Goal: Information Seeking & Learning: Learn about a topic

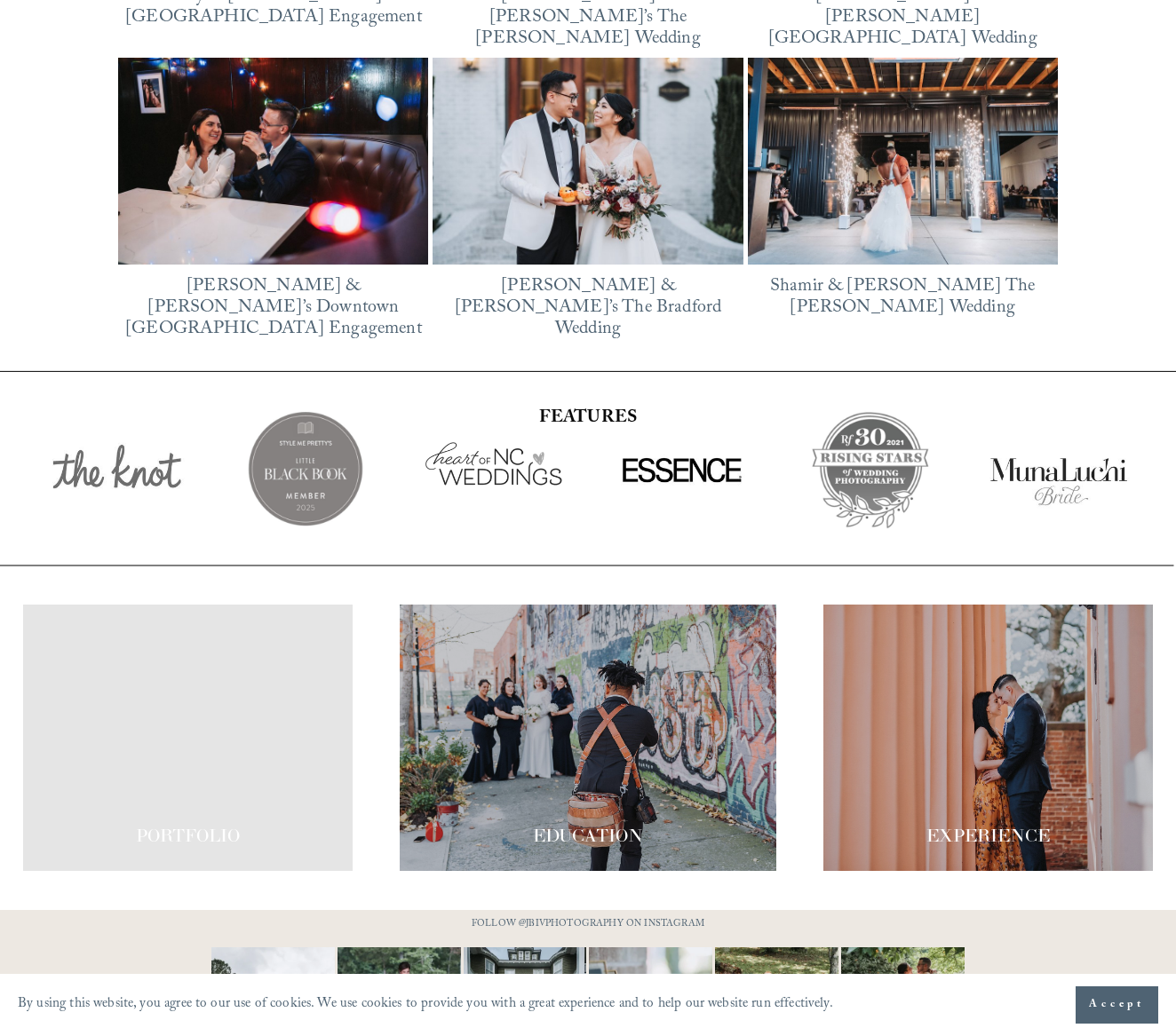
scroll to position [2874, 0]
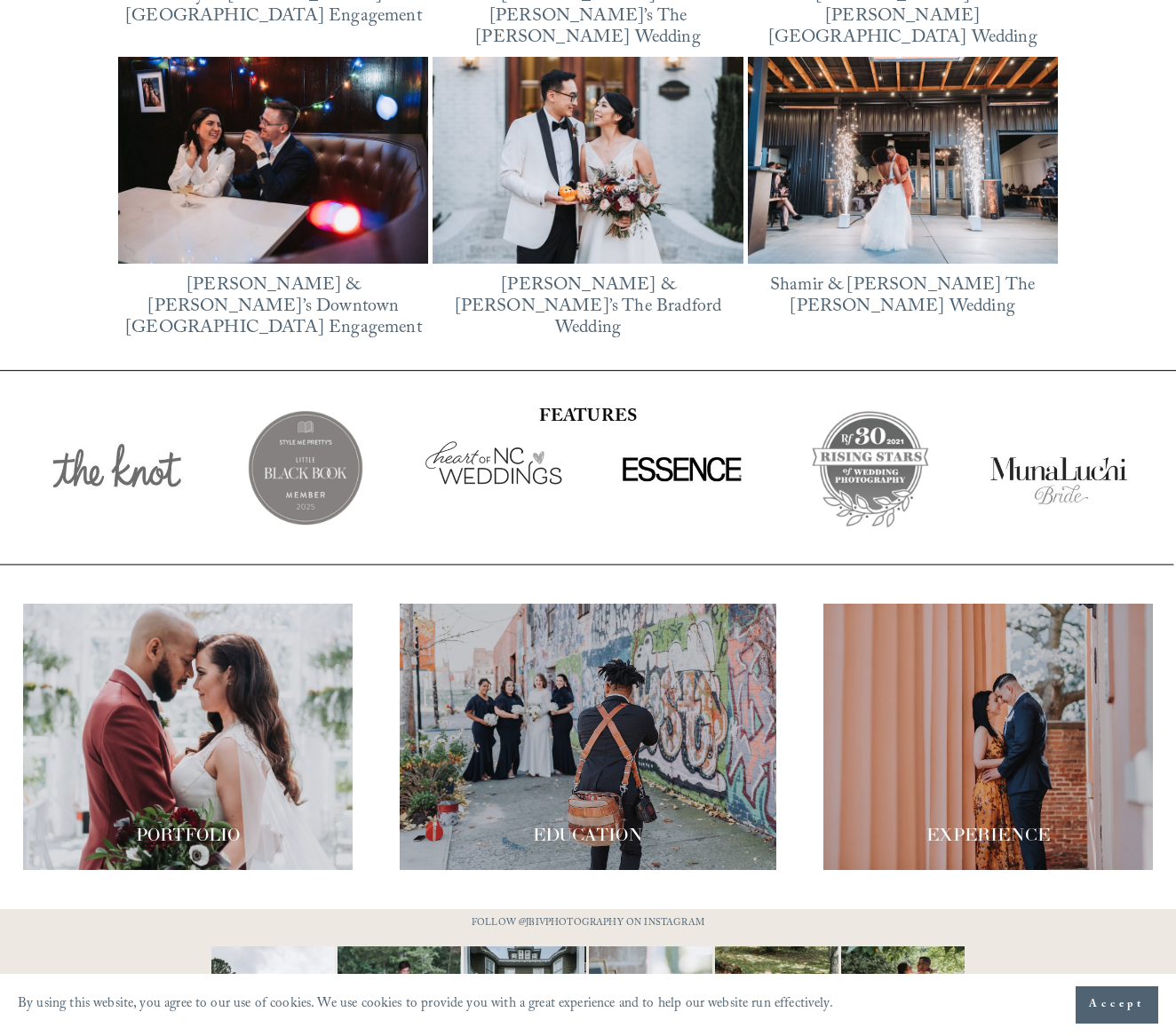
click at [202, 750] on div at bounding box center [187, 737] width 330 height 266
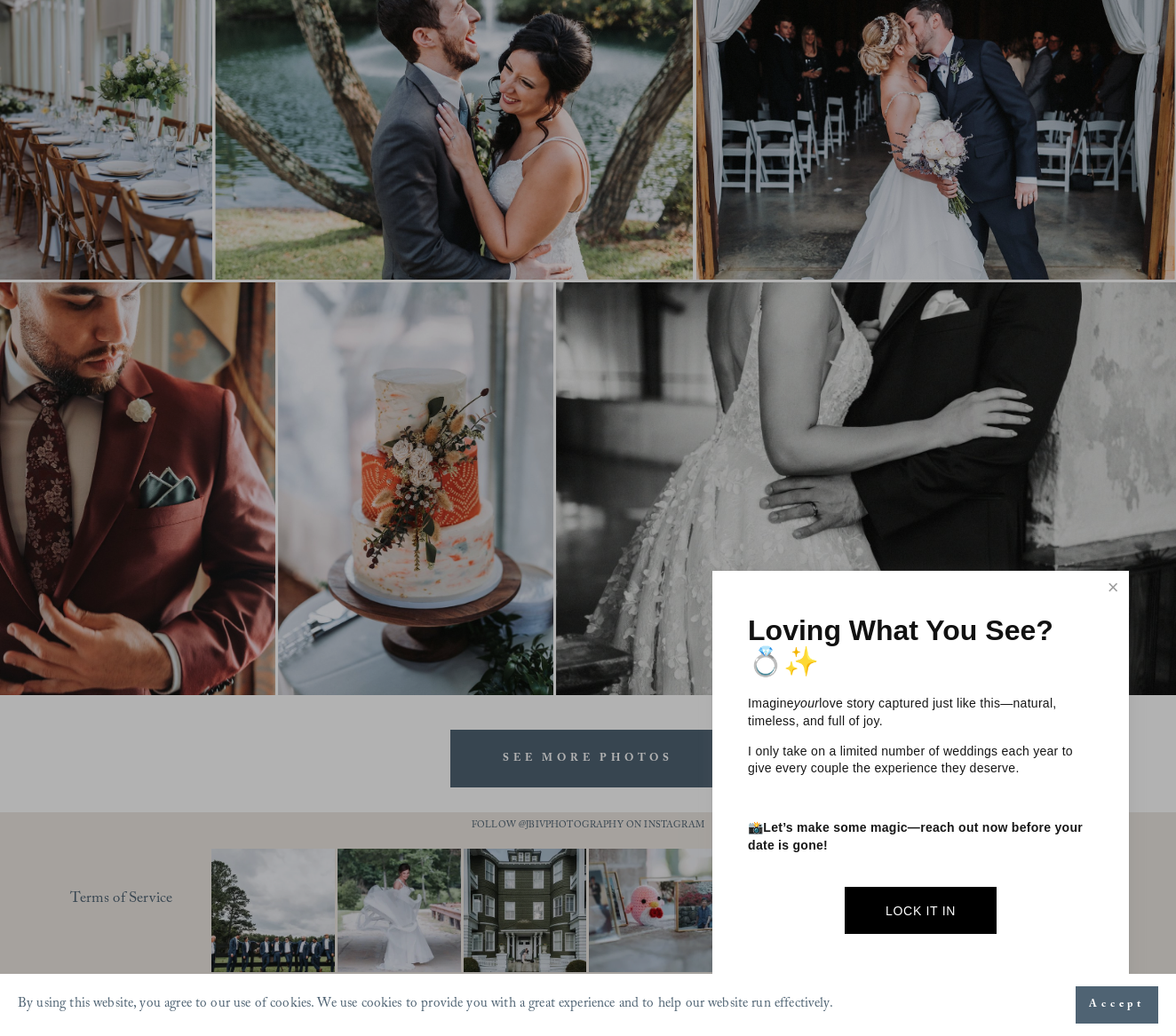
scroll to position [5496, 0]
click at [1116, 602] on link "Close" at bounding box center [1113, 588] width 27 height 29
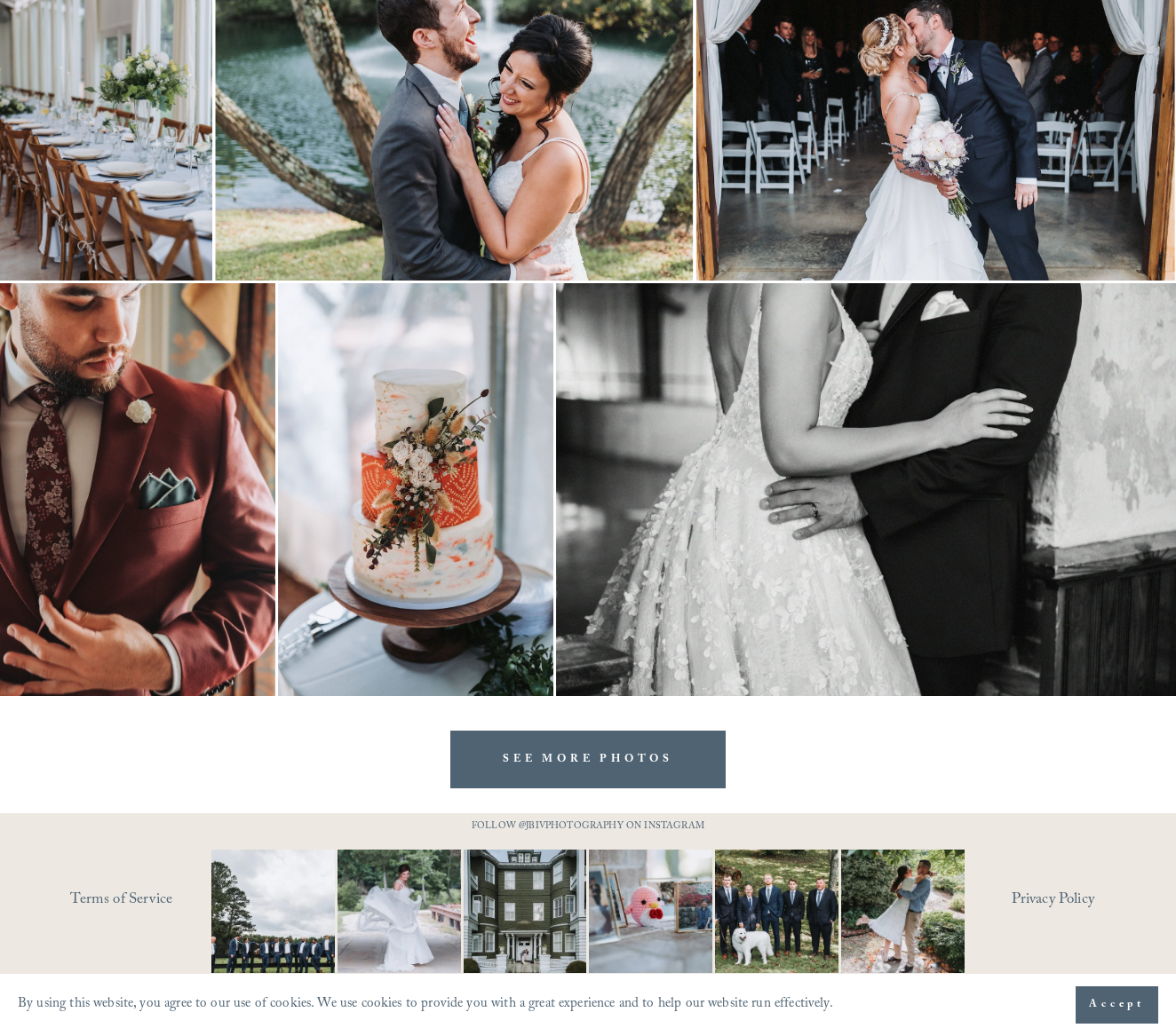
click at [99, 485] on img at bounding box center [138, 489] width 276 height 412
click at [114, 493] on div "Gallery" at bounding box center [311, 518] width 552 height 930
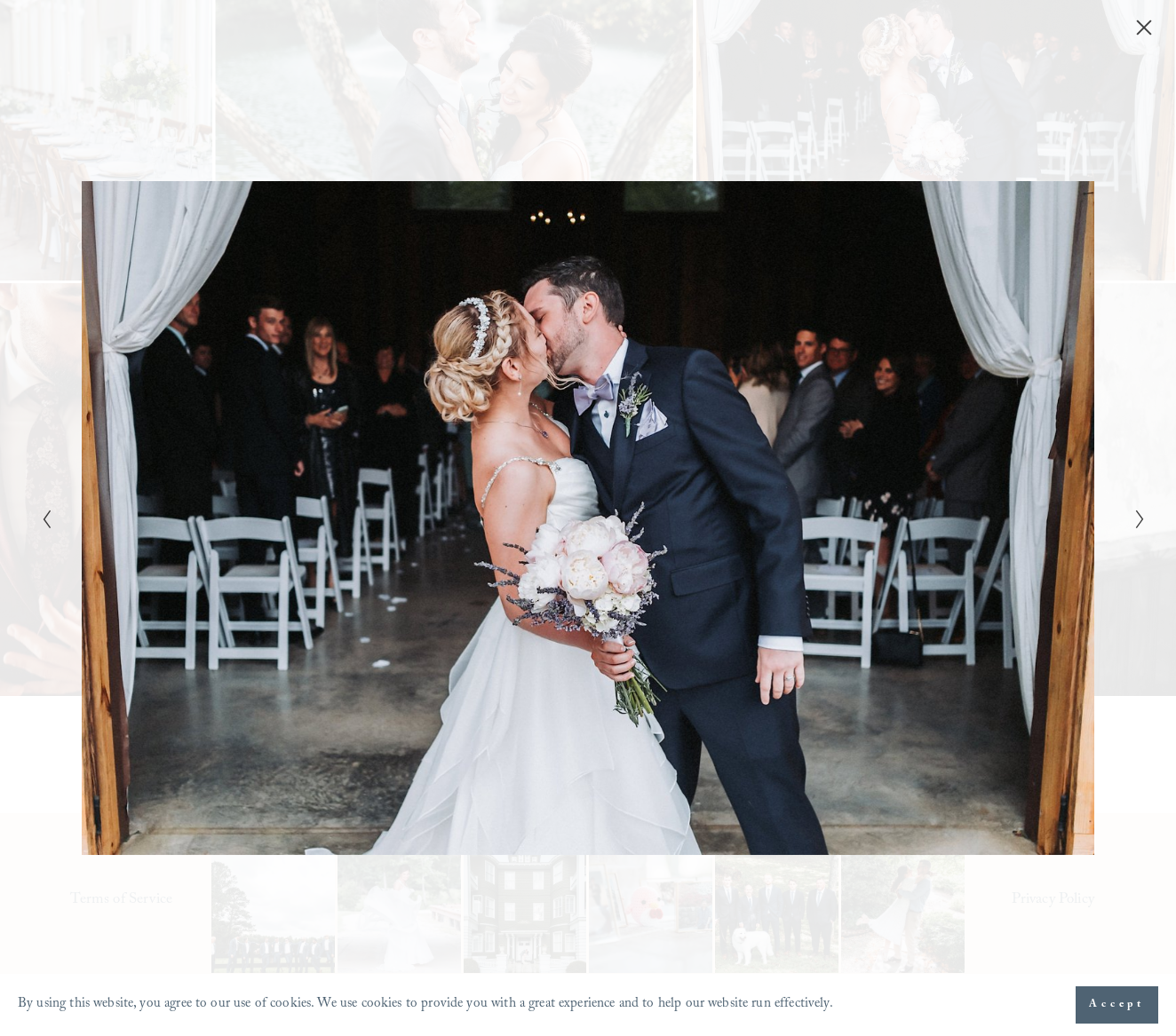
click at [254, 16] on div "Gallery" at bounding box center [588, 18] width 1176 height 37
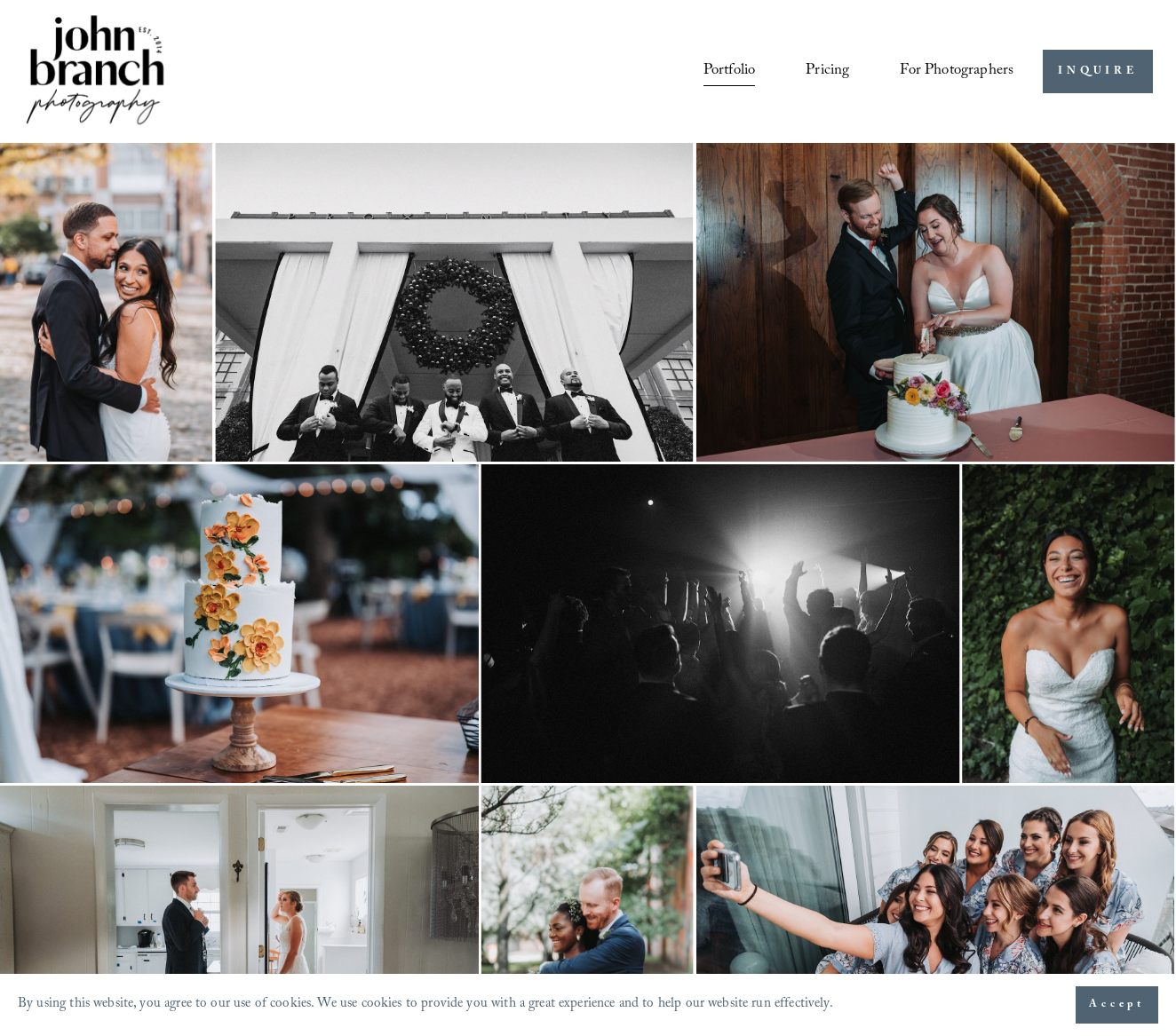
click at [722, 64] on link "Portfolio" at bounding box center [729, 71] width 52 height 33
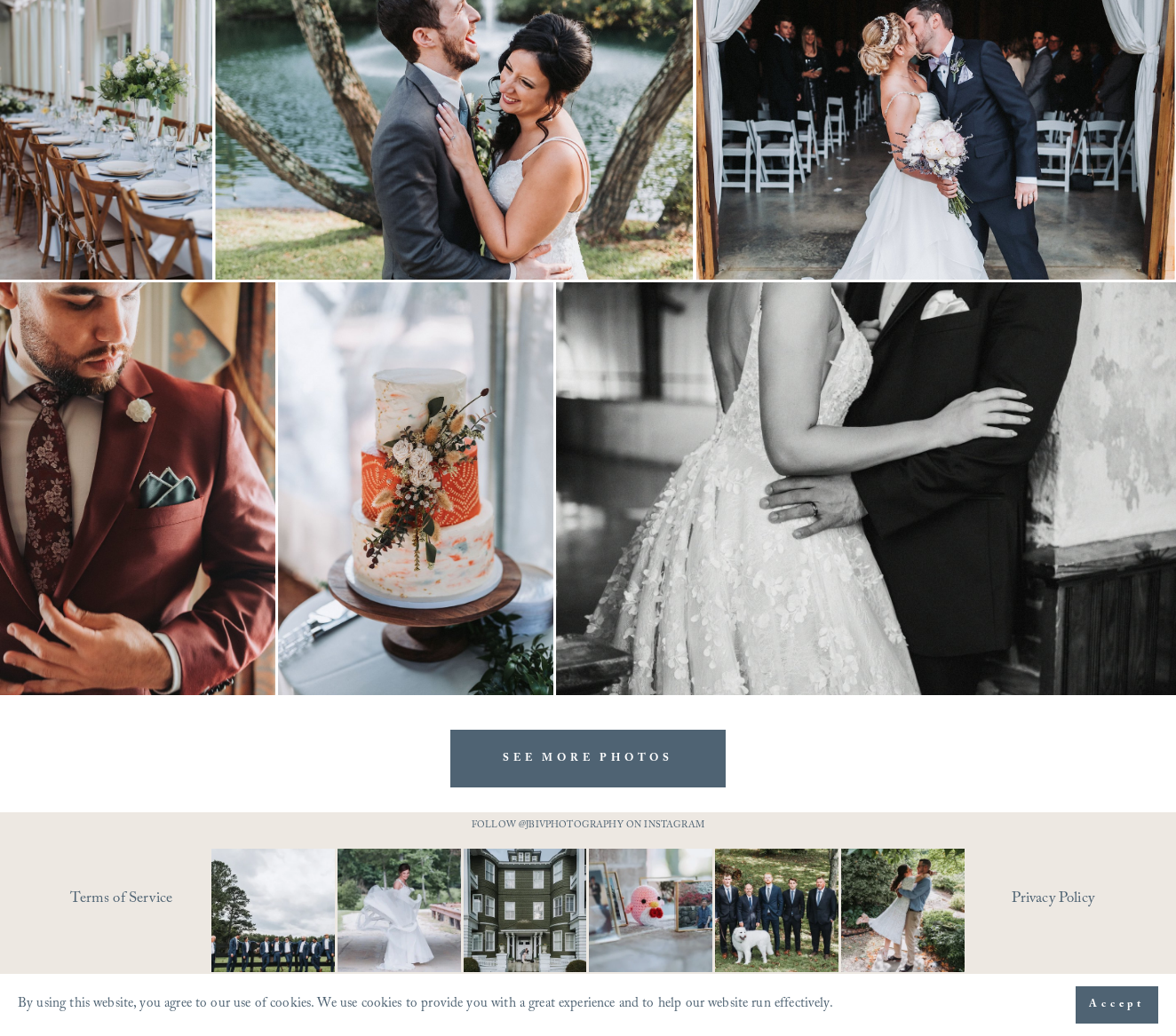
scroll to position [5496, 0]
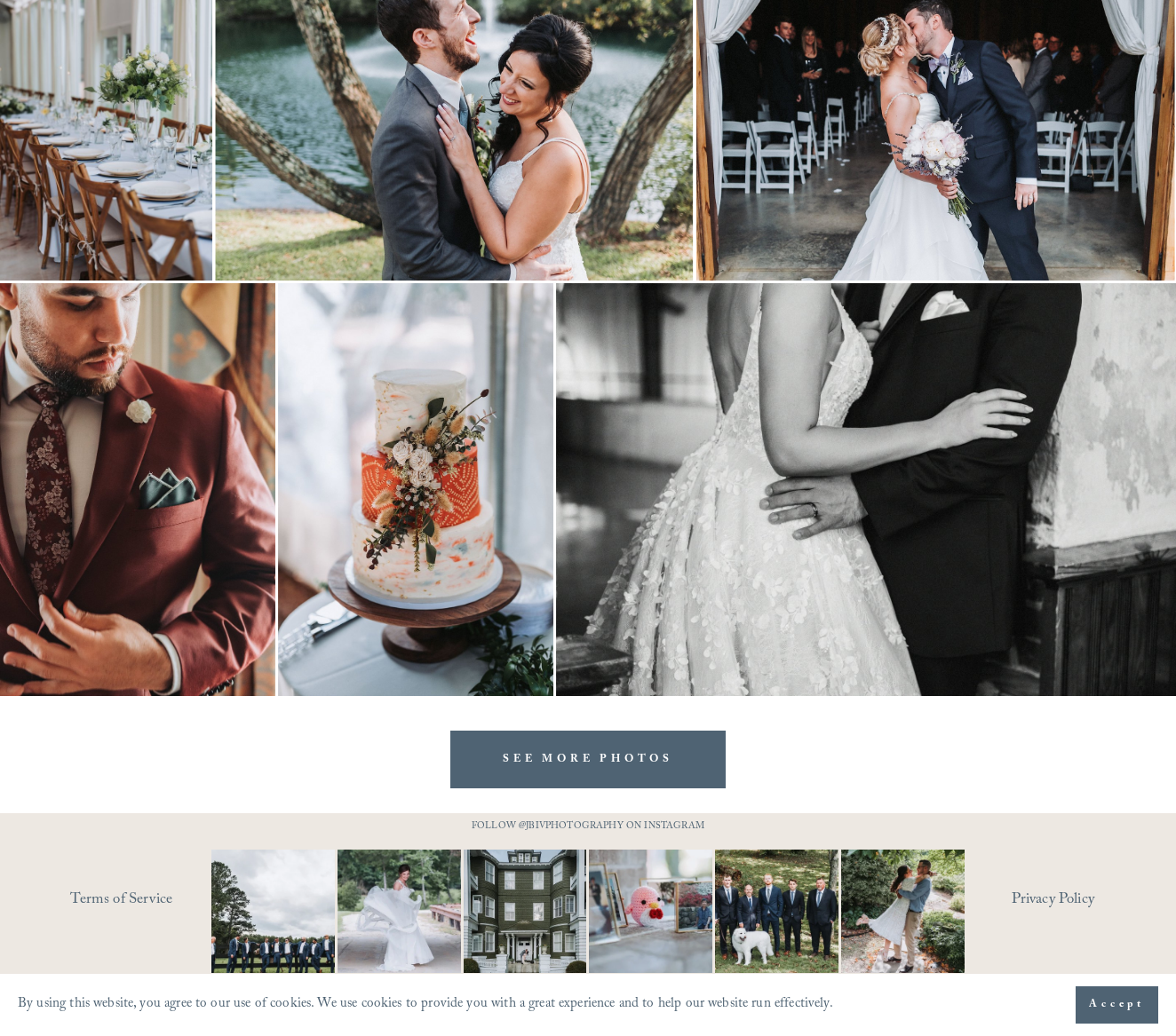
click at [583, 758] on link "SEE MORE PHOTOS" at bounding box center [588, 760] width 276 height 59
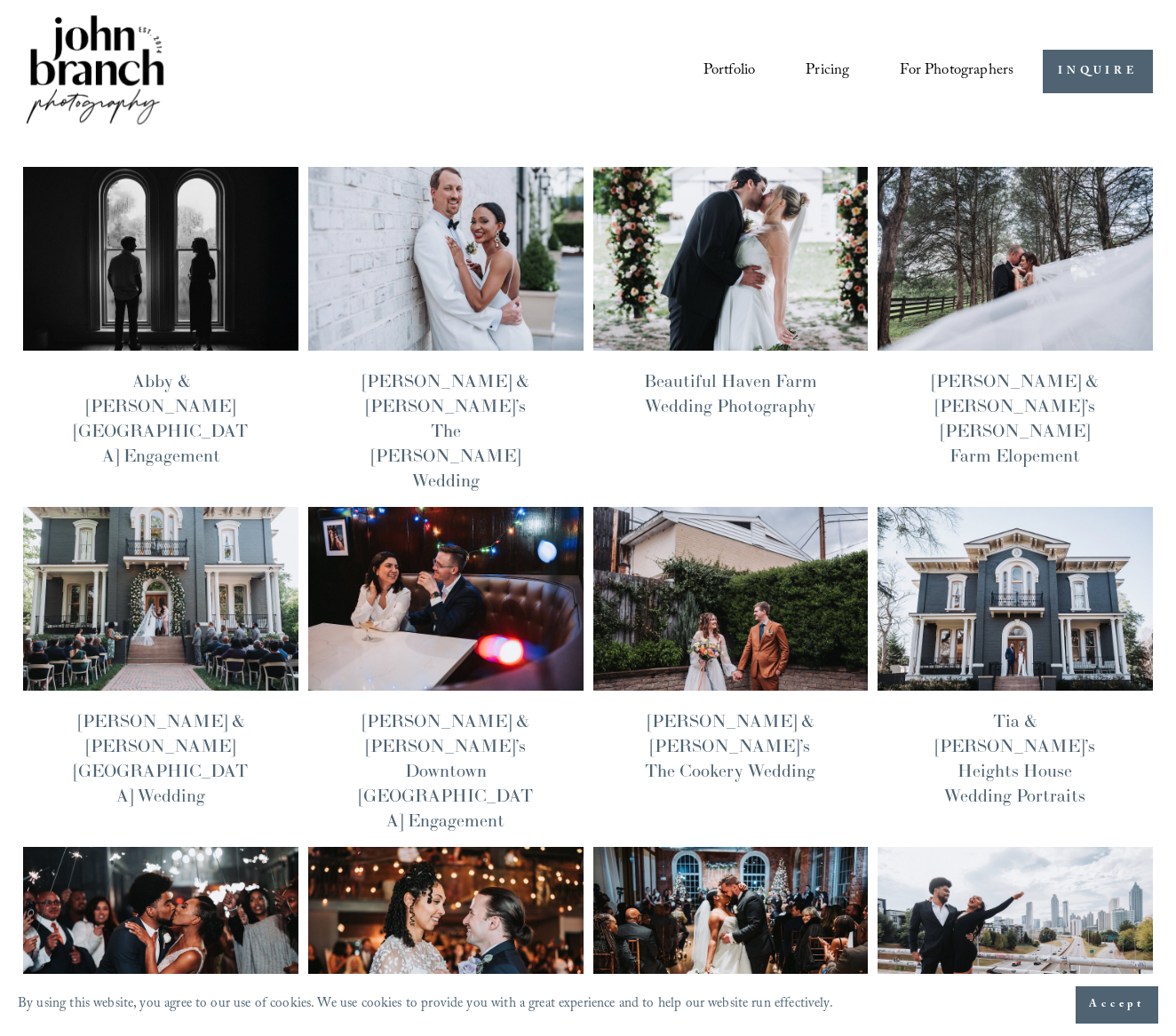
click at [436, 267] on img at bounding box center [445, 259] width 278 height 185
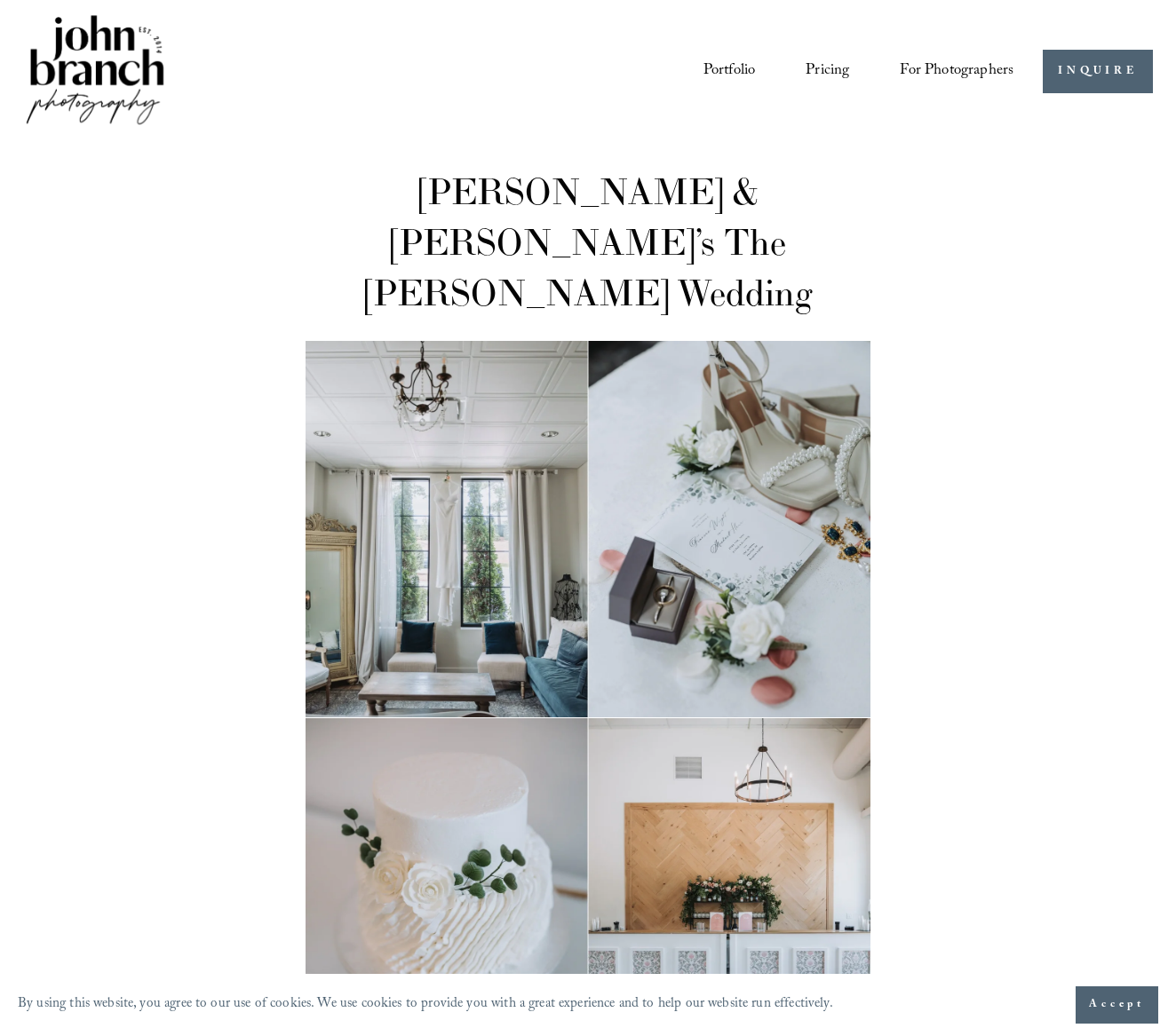
click at [827, 77] on link "Pricing" at bounding box center [827, 71] width 44 height 33
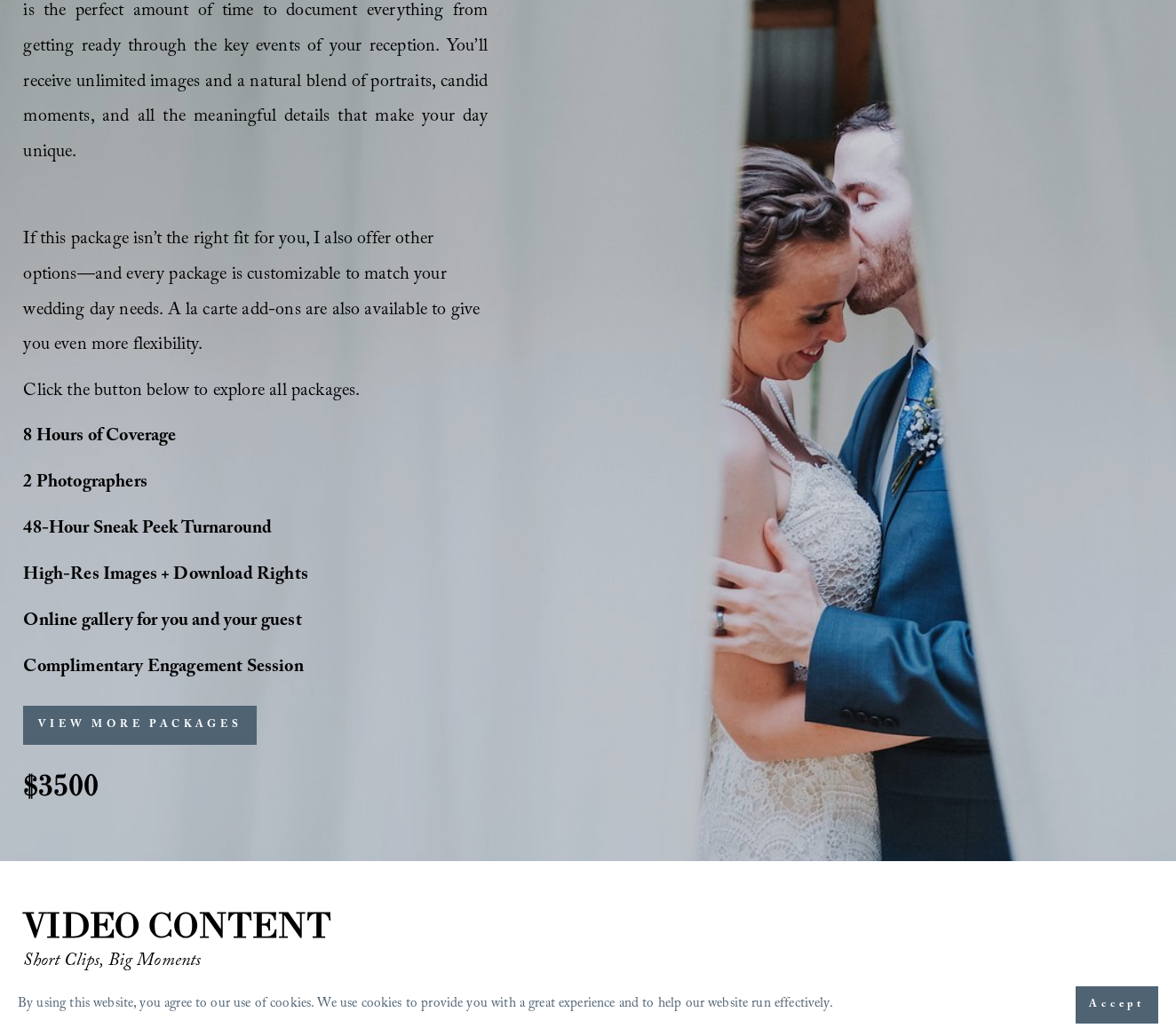
scroll to position [1173, 0]
click at [161, 707] on button "VIEW MORE PACKAGES" at bounding box center [140, 726] width 234 height 39
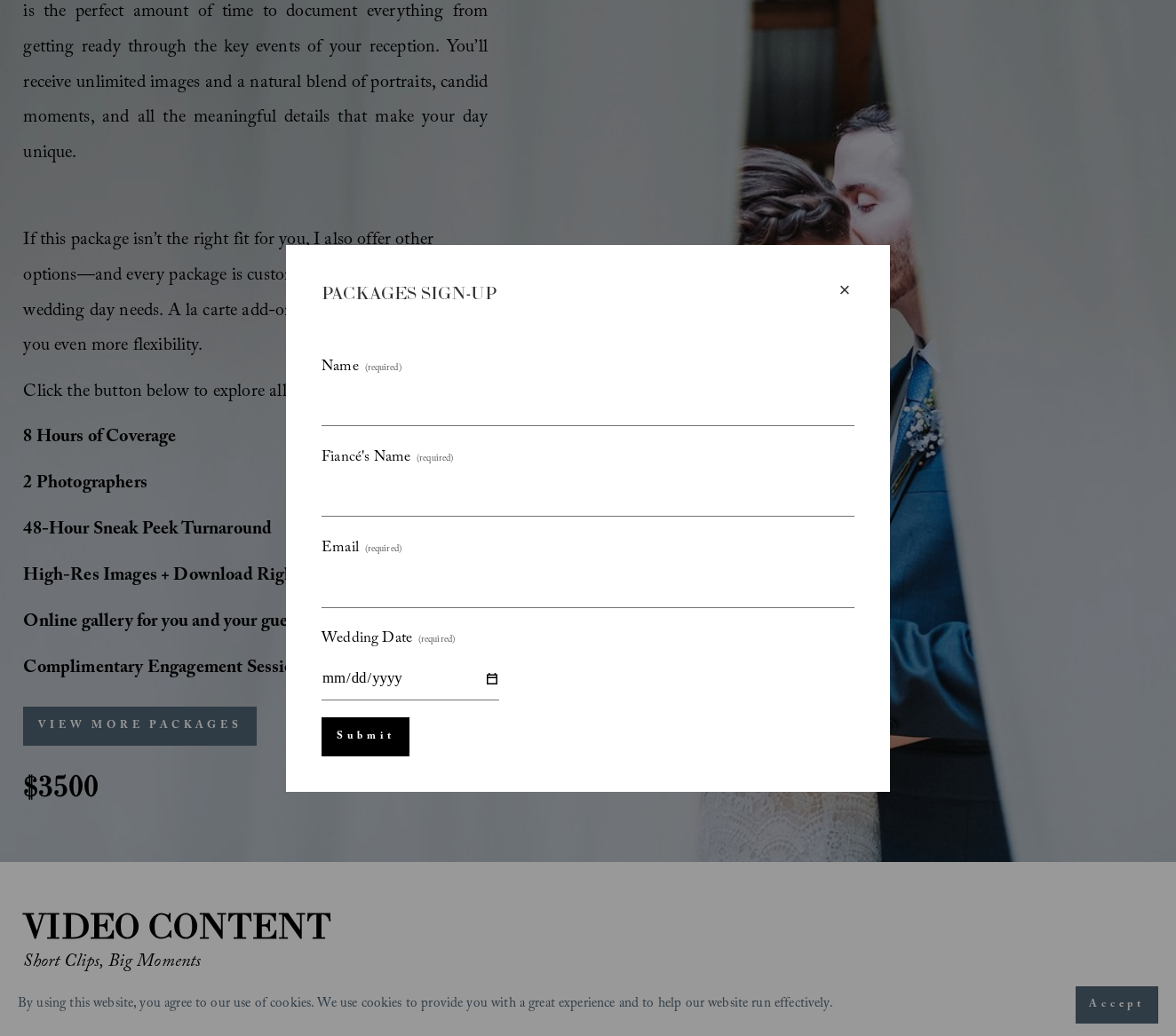
click at [845, 282] on div "×" at bounding box center [844, 290] width 20 height 20
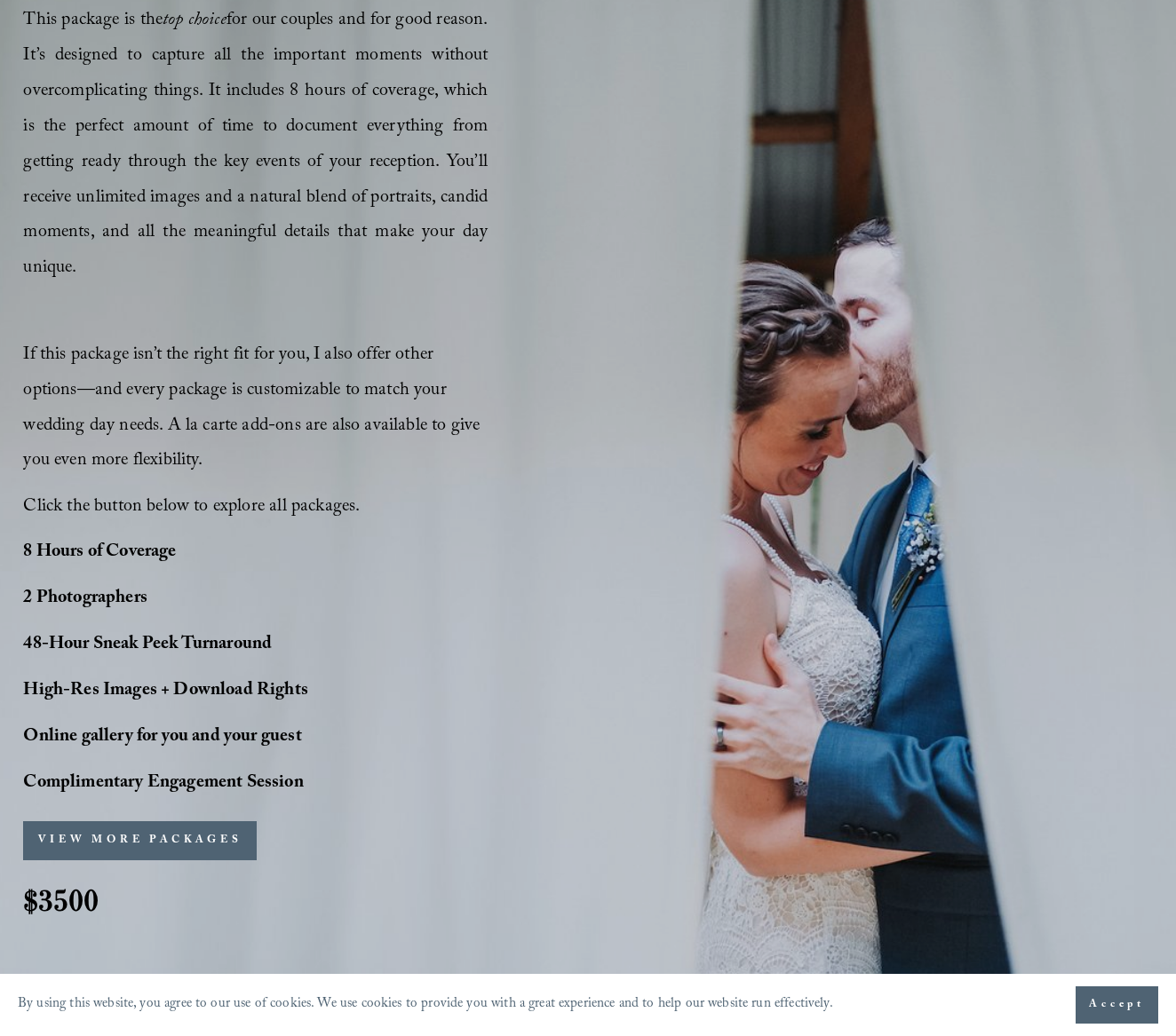
scroll to position [1090, 0]
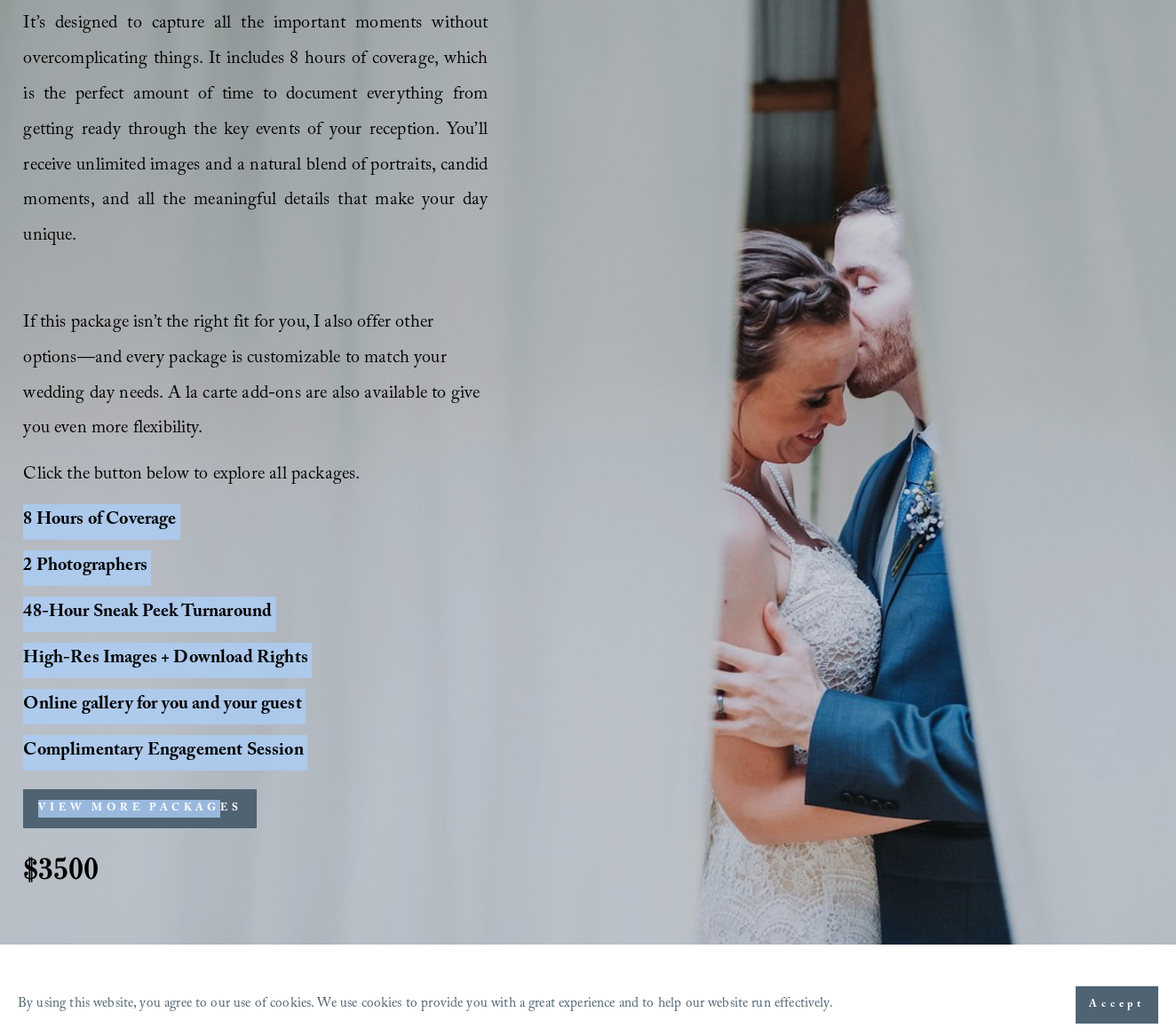
drag, startPoint x: 28, startPoint y: 506, endPoint x: 460, endPoint y: 758, distance: 500.1
click at [460, 758] on div "PERFECT PHOTO COVERAGE This package is the top choice for our couples and for g…" at bounding box center [588, 405] width 1176 height 1002
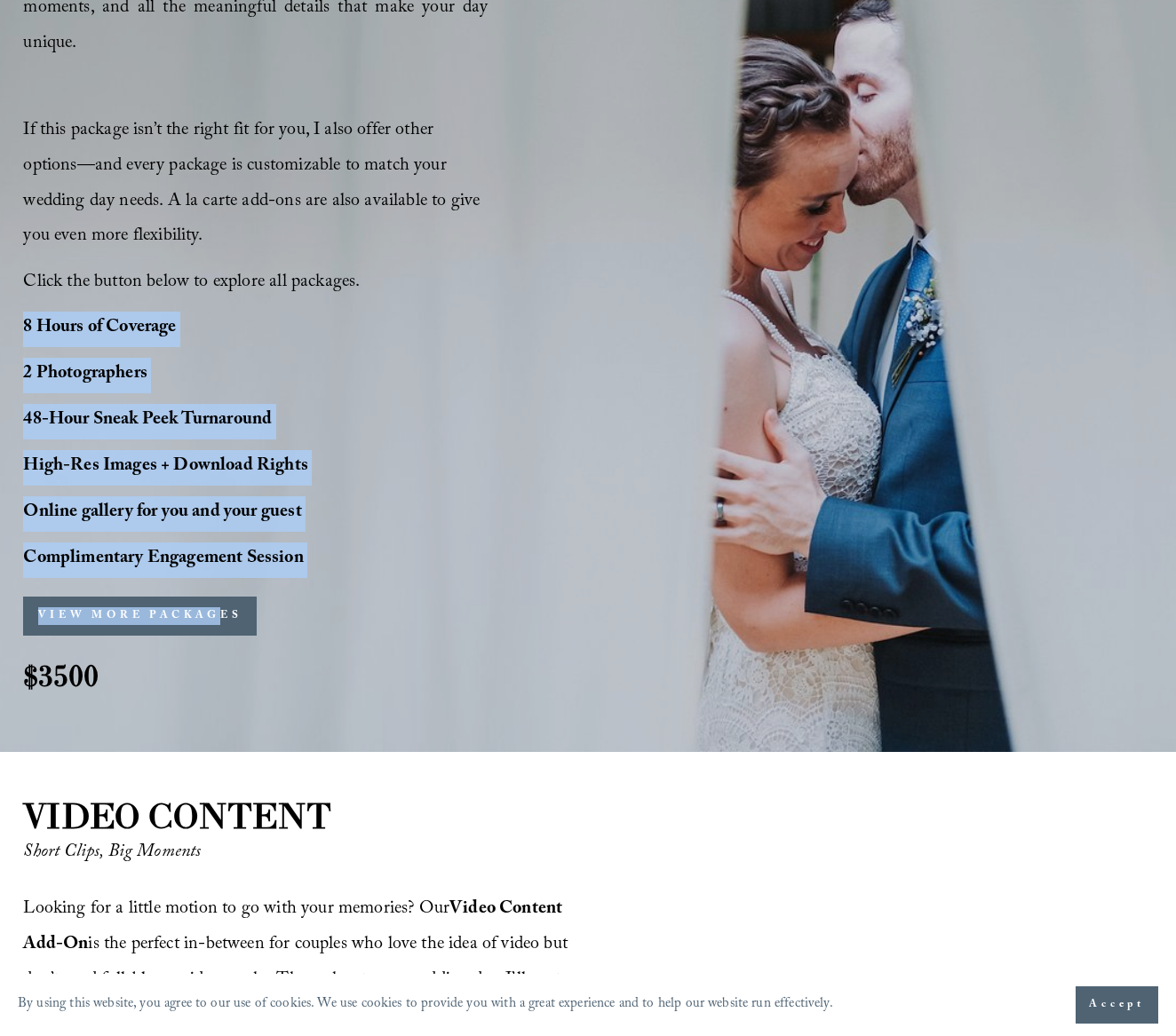
scroll to position [1298, 0]
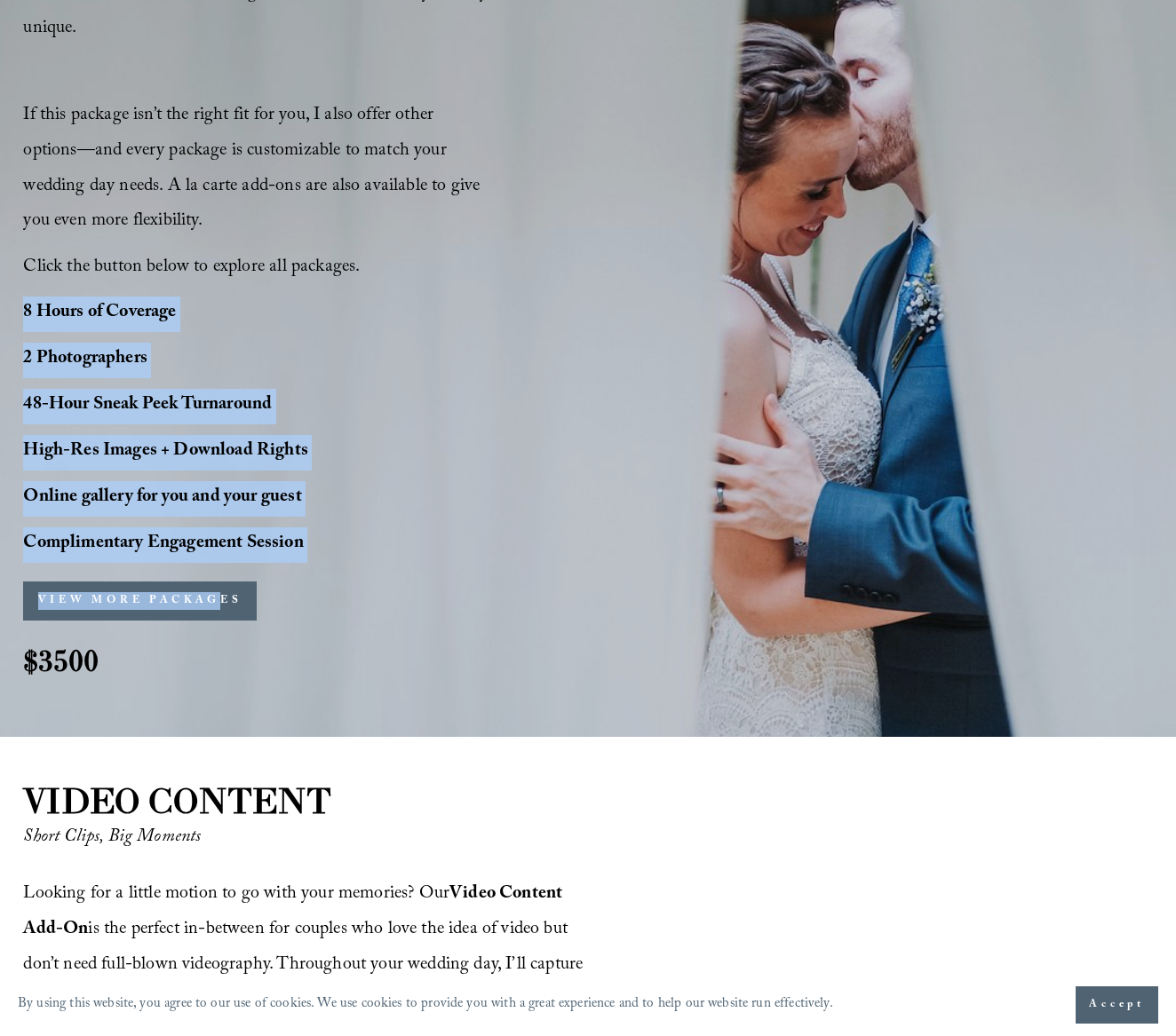
click at [143, 586] on button "VIEW MORE PACKAGES" at bounding box center [140, 601] width 234 height 39
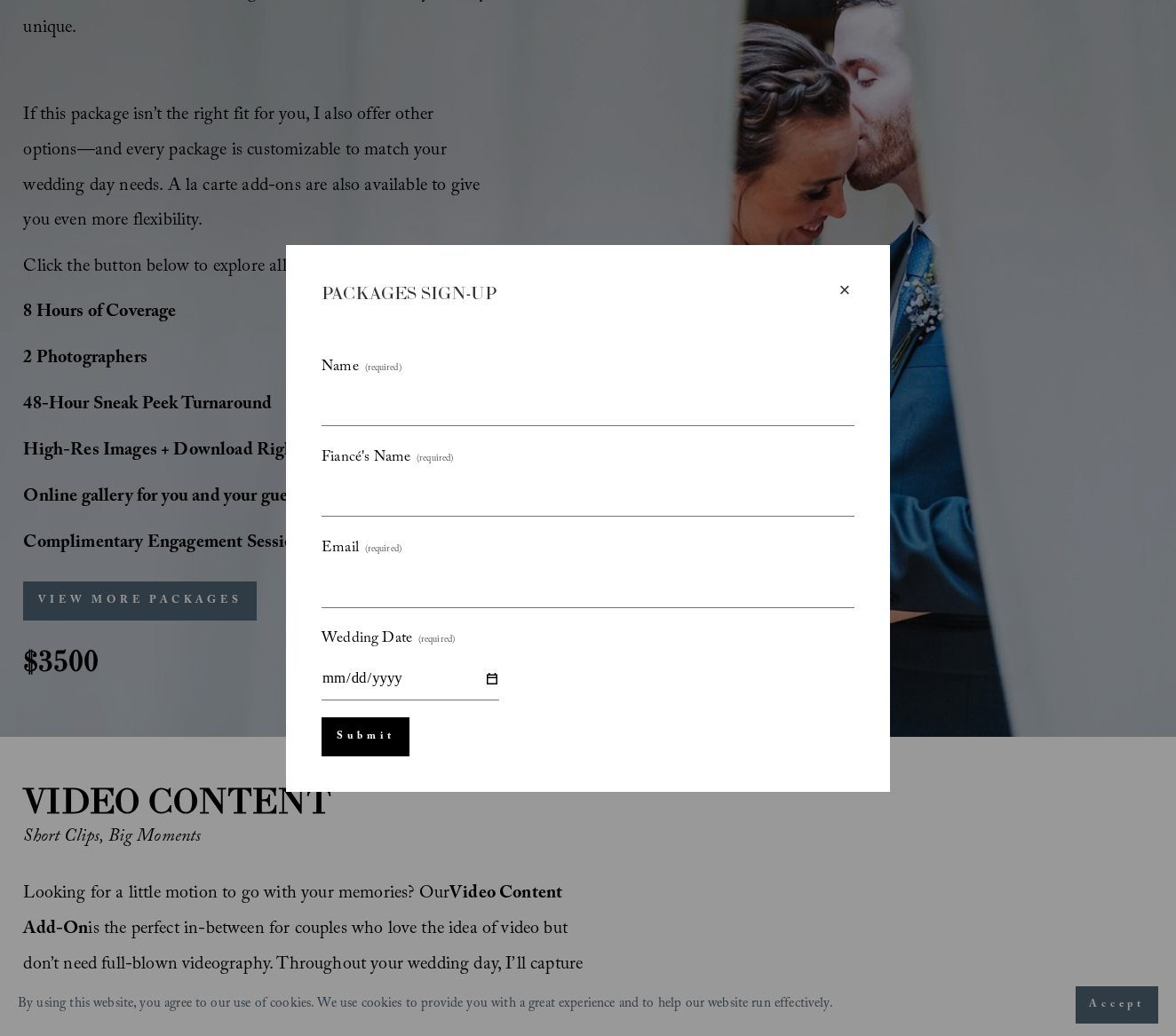
click at [850, 290] on div "×" at bounding box center [844, 290] width 20 height 20
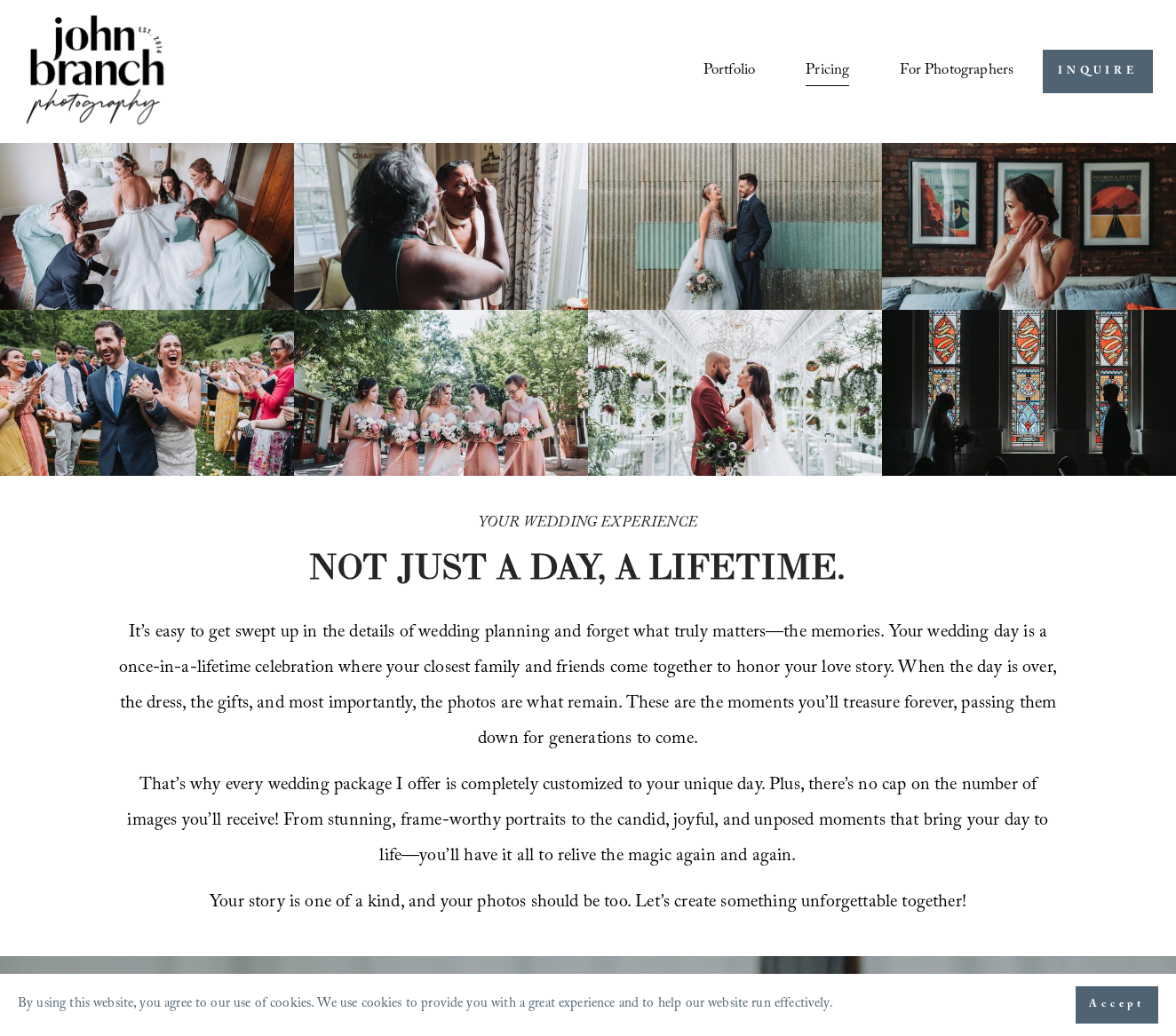
scroll to position [0, 0]
click at [823, 64] on link "Pricing" at bounding box center [827, 71] width 44 height 33
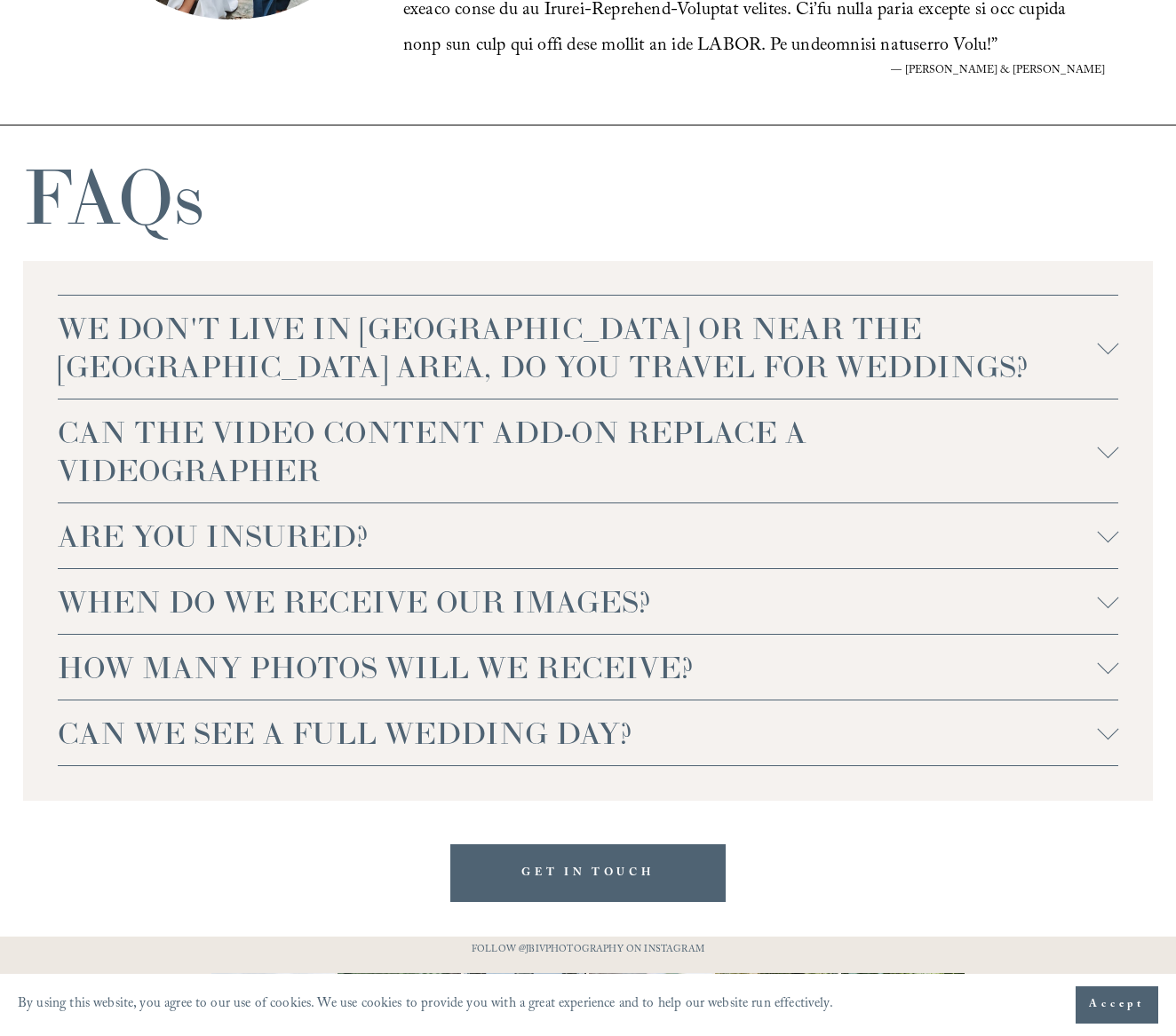
scroll to position [3806, 0]
click at [421, 649] on span "HOW MANY PHOTOS WILL WE RECEIVE?" at bounding box center [578, 668] width 1040 height 38
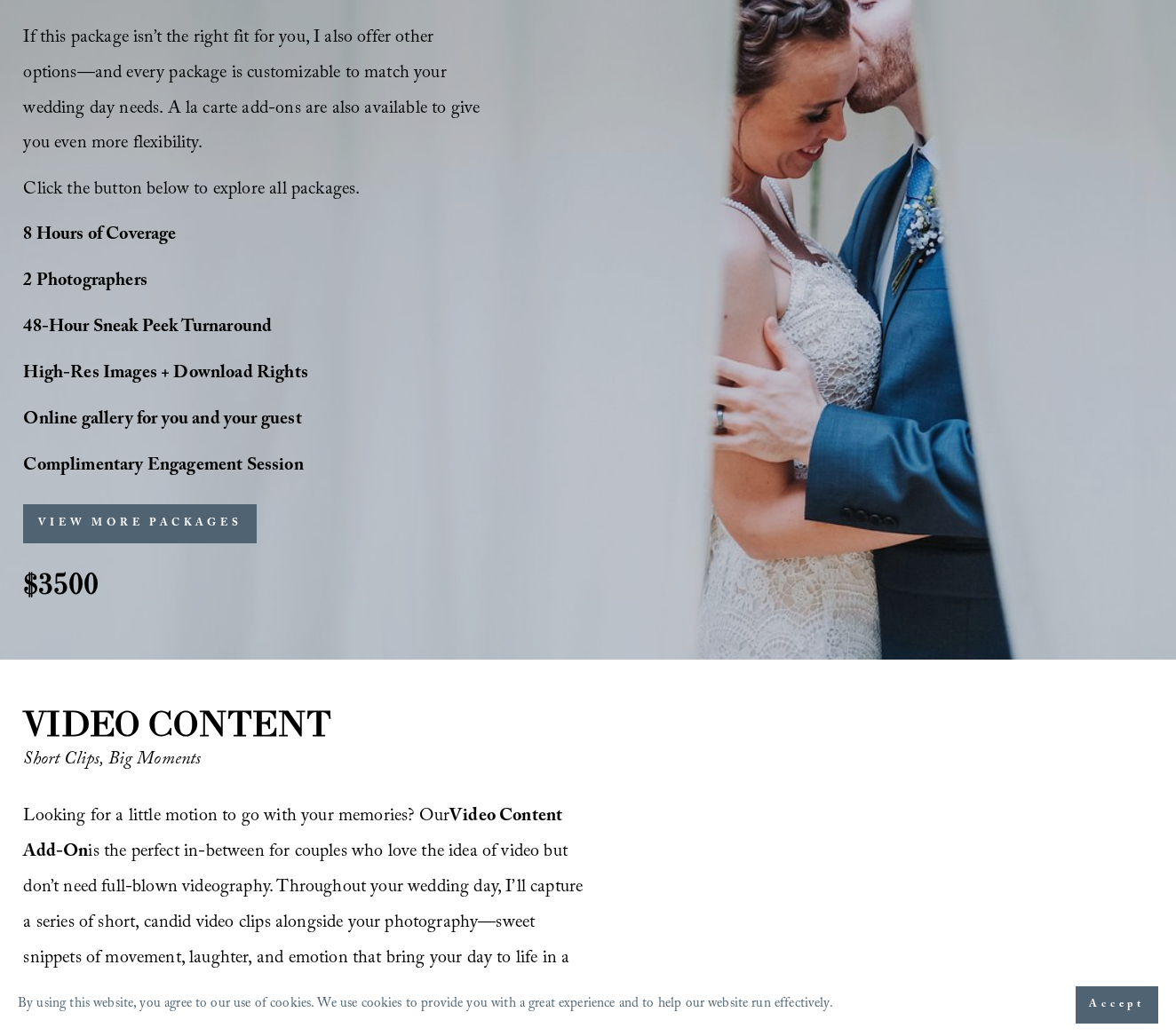
scroll to position [1355, 0]
